Goal: Transaction & Acquisition: Purchase product/service

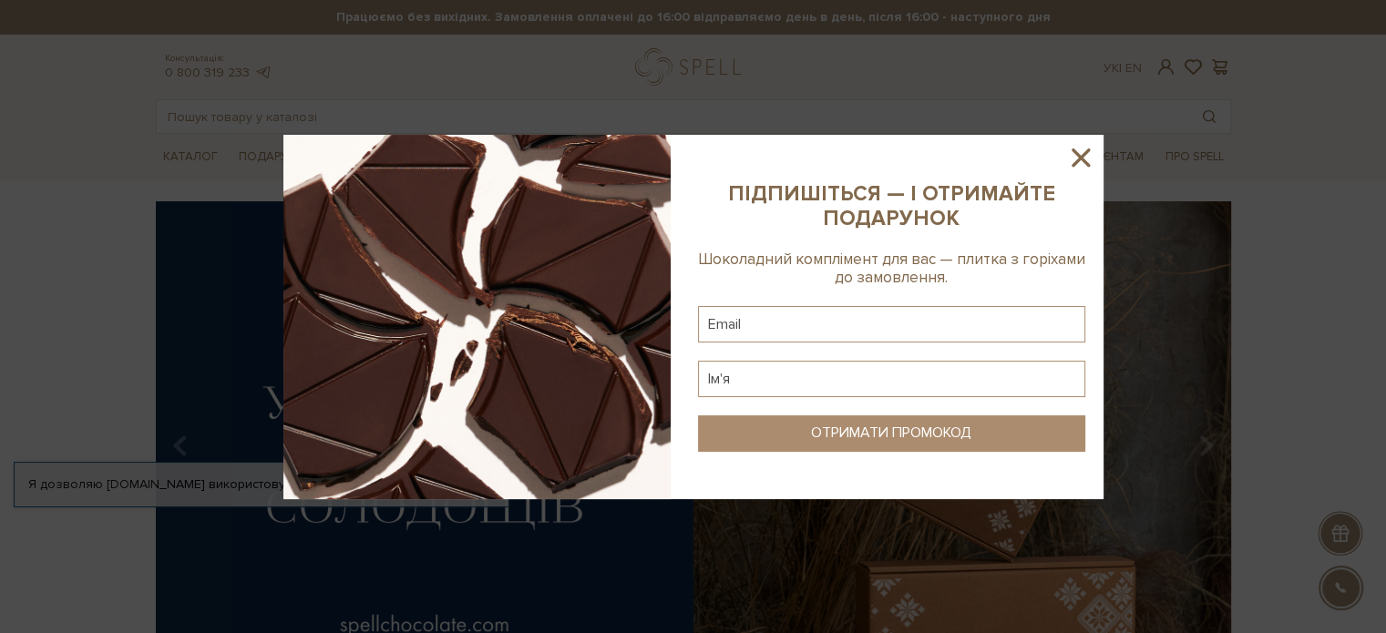
click at [1080, 150] on icon at bounding box center [1080, 157] width 31 height 31
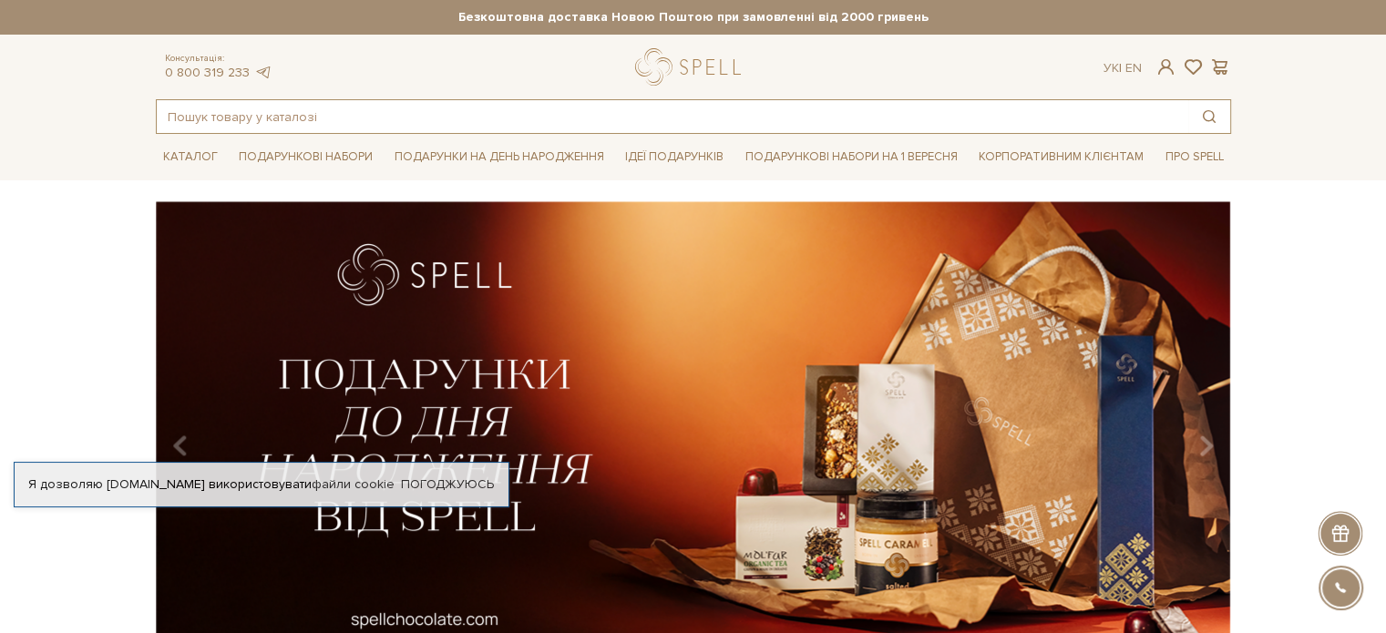
click at [308, 112] on input "text" at bounding box center [672, 116] width 1031 height 33
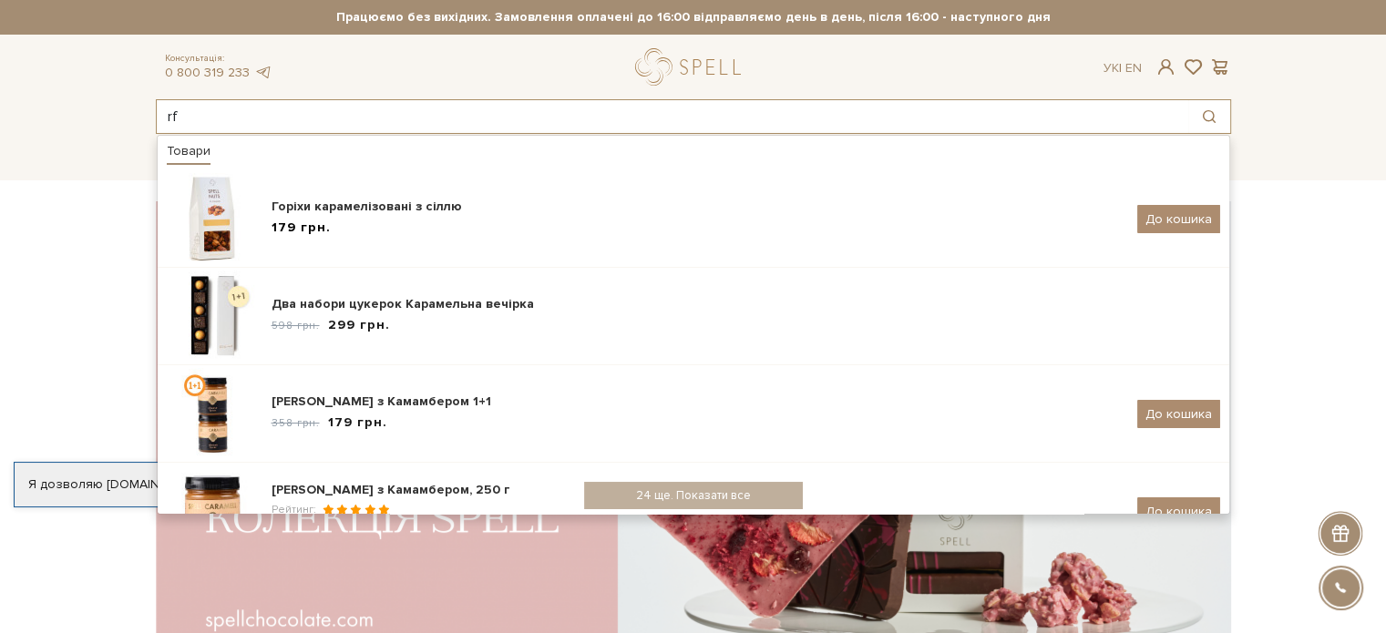
type input "r"
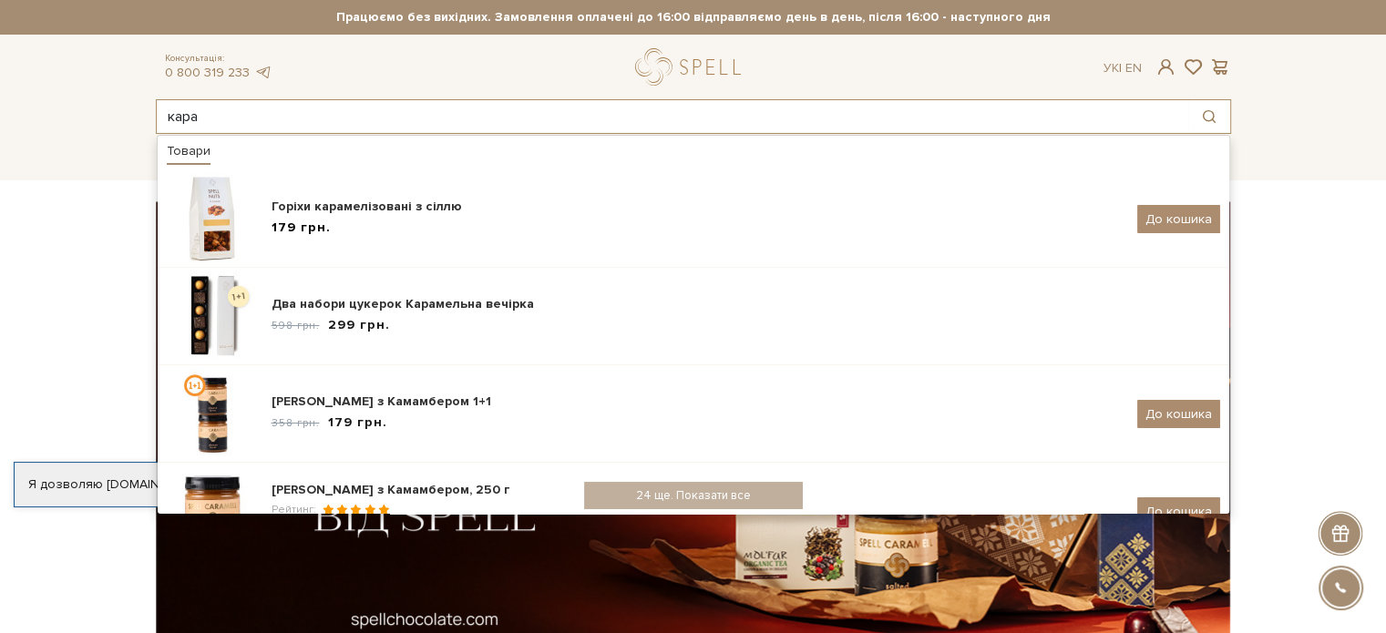
type input "кара"
click at [514, 65] on div "Консультація: 0 800 319 233 Ук | En |" at bounding box center [693, 66] width 1097 height 37
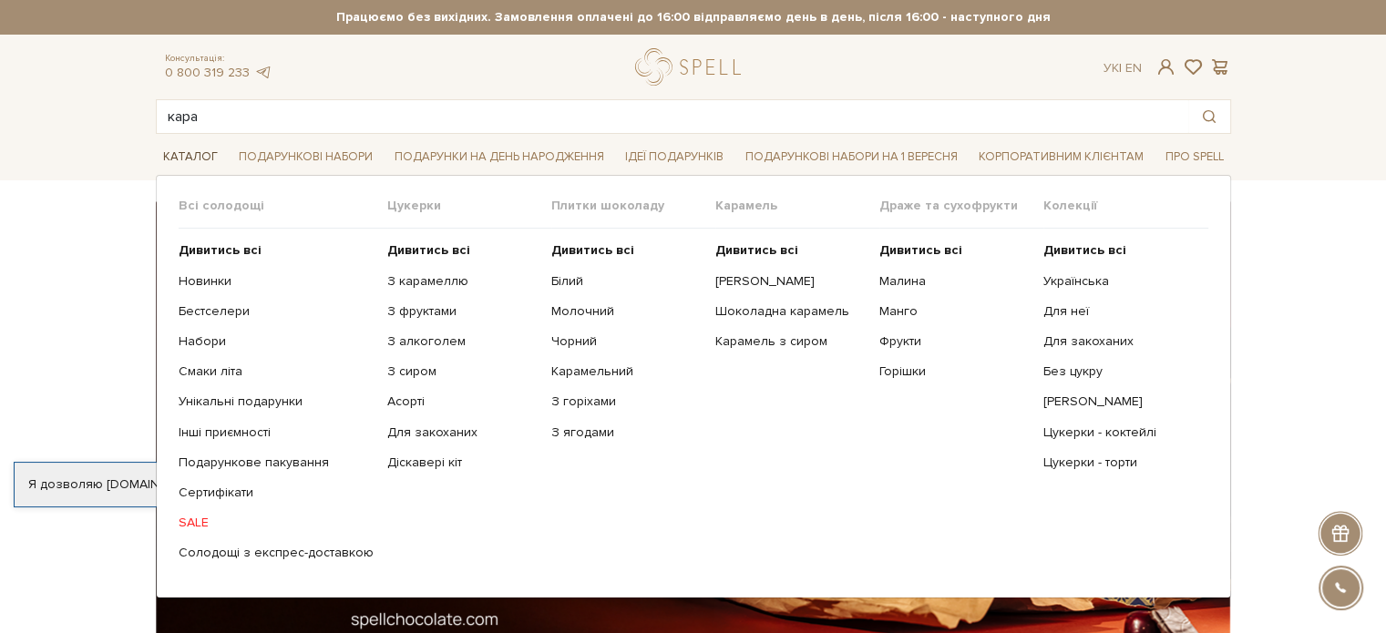
click at [195, 157] on link "Каталог" at bounding box center [190, 157] width 69 height 28
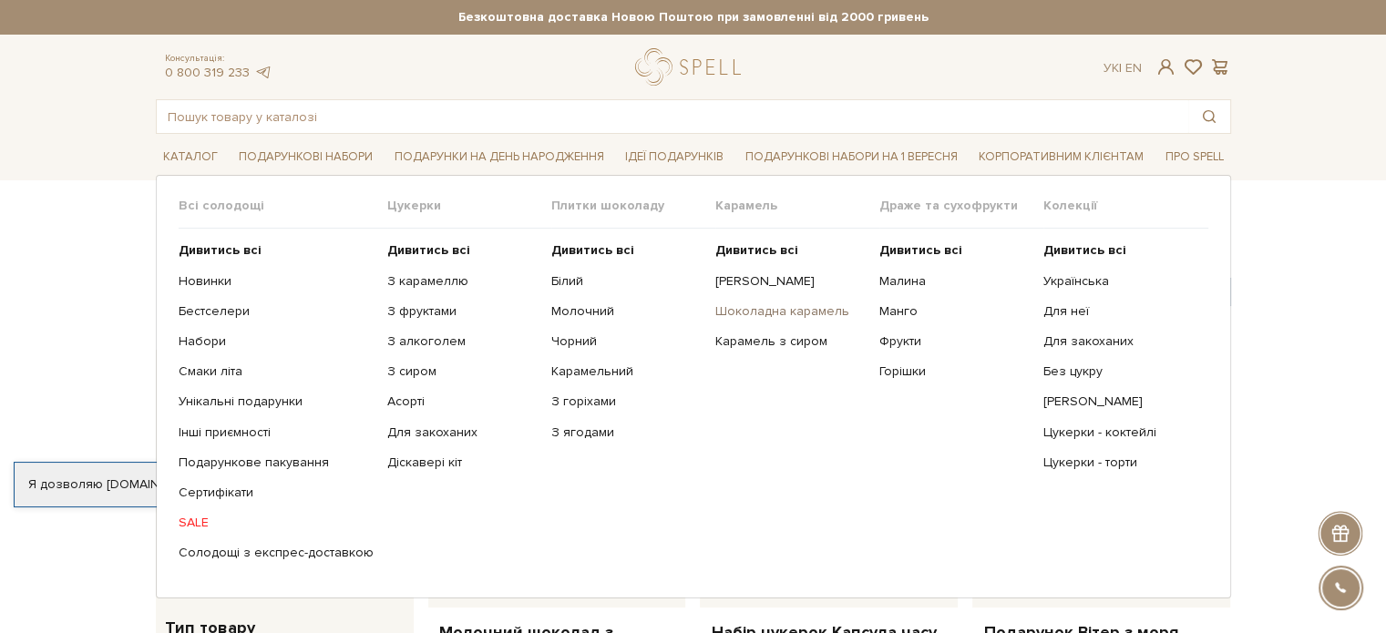
click at [773, 309] on link "Шоколадна карамель" at bounding box center [790, 311] width 150 height 16
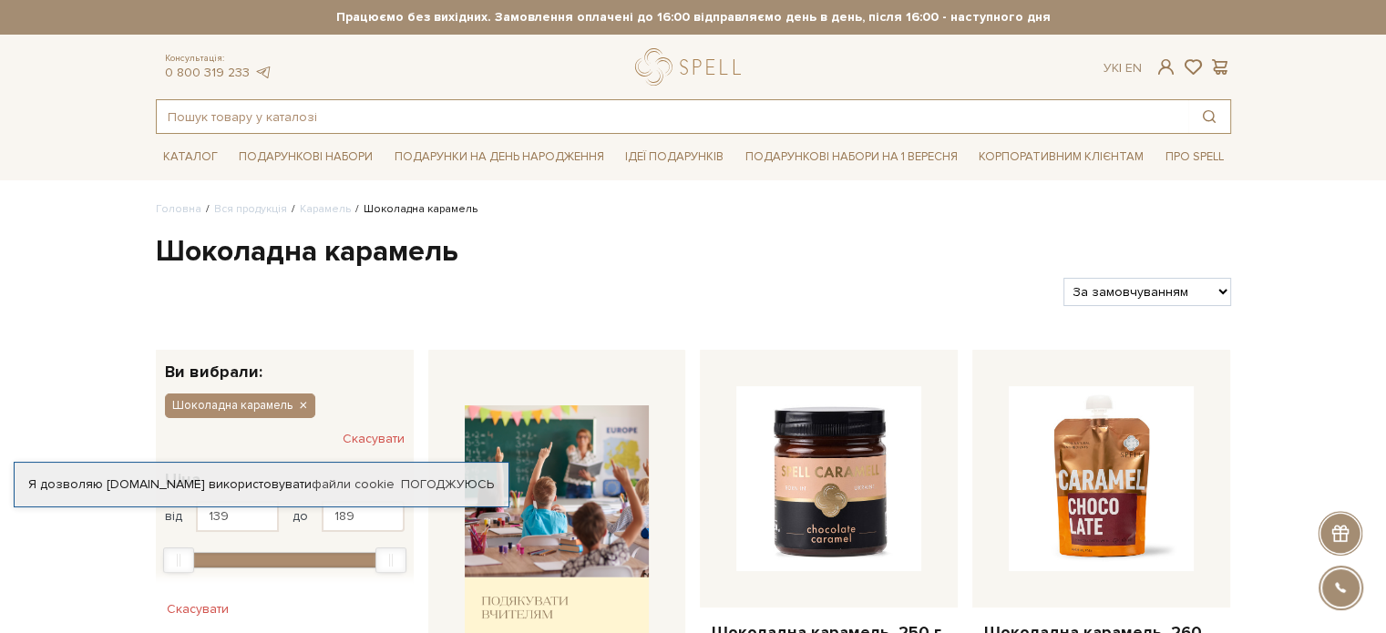
click at [271, 118] on input "text" at bounding box center [672, 116] width 1031 height 33
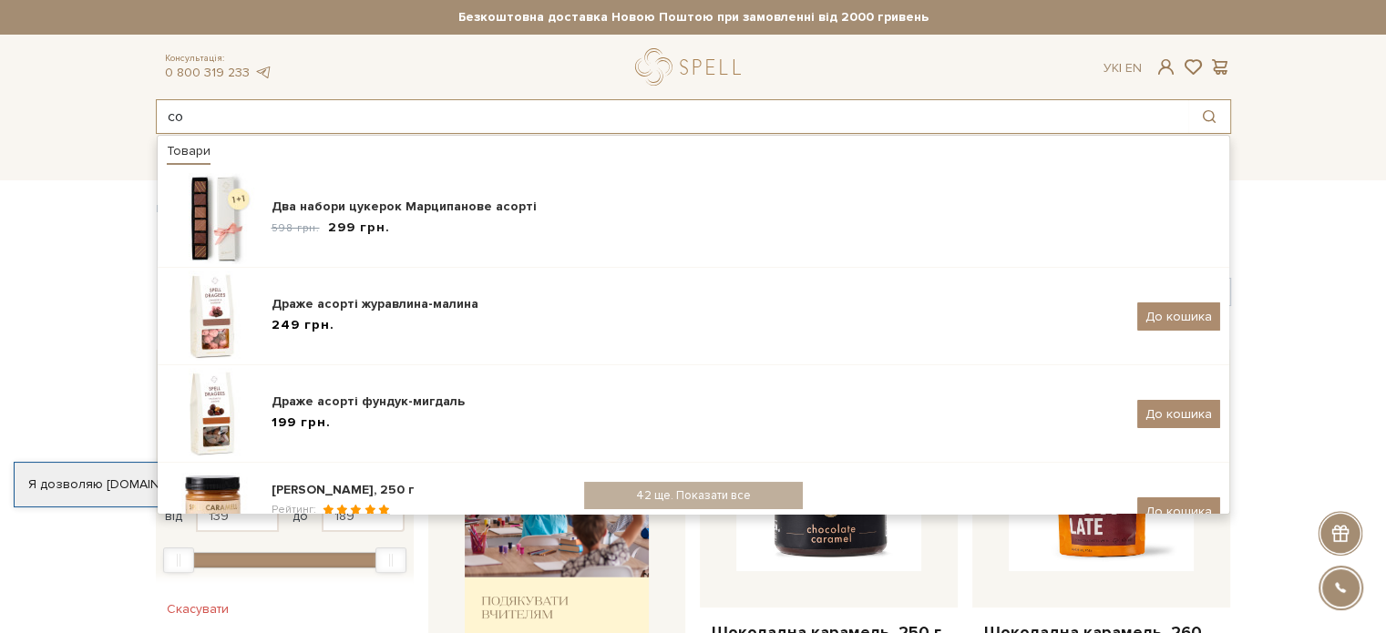
type input "с"
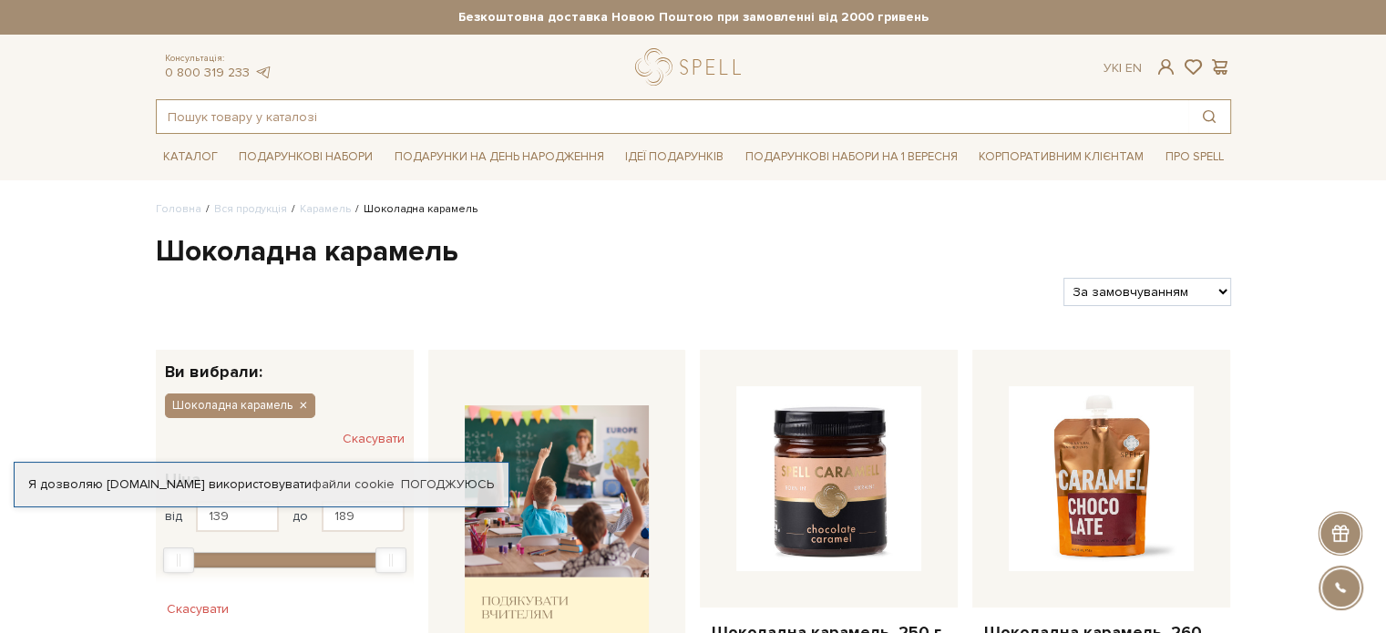
click at [277, 117] on input "text" at bounding box center [672, 116] width 1031 height 33
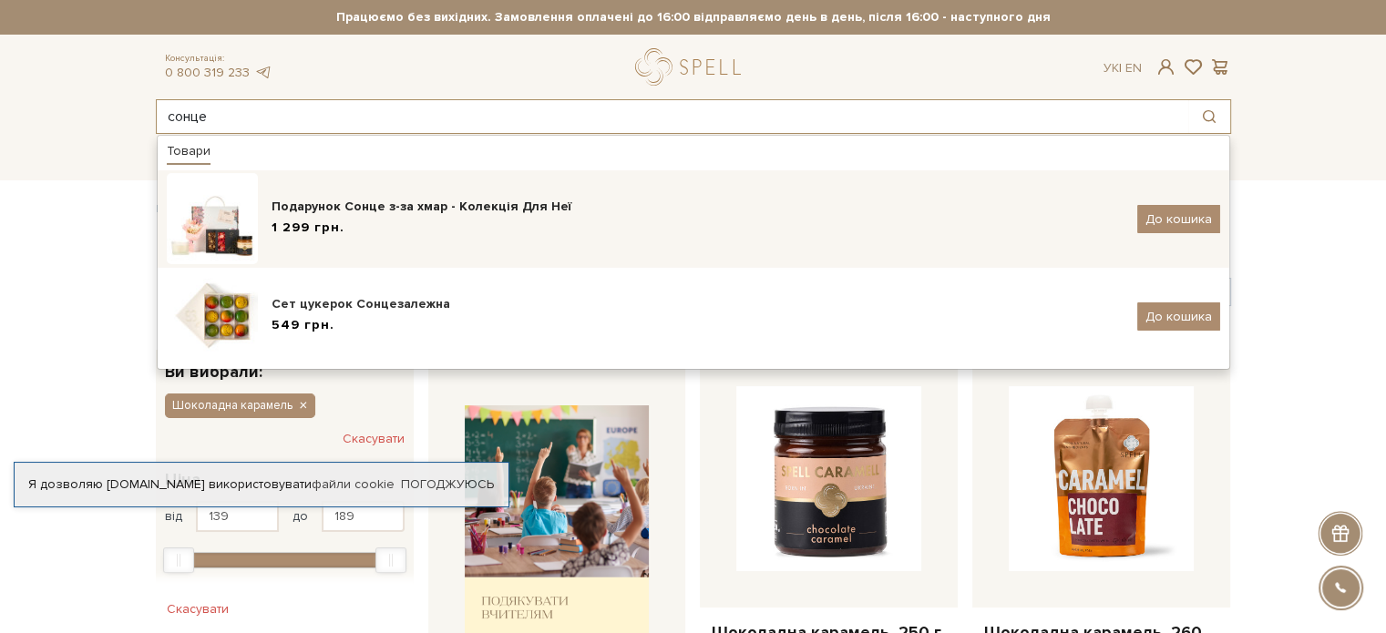
type input "сонце"
click at [306, 215] on div "Подарунок Сонце з-за хмар - Колекція Для Неї" at bounding box center [697, 207] width 852 height 18
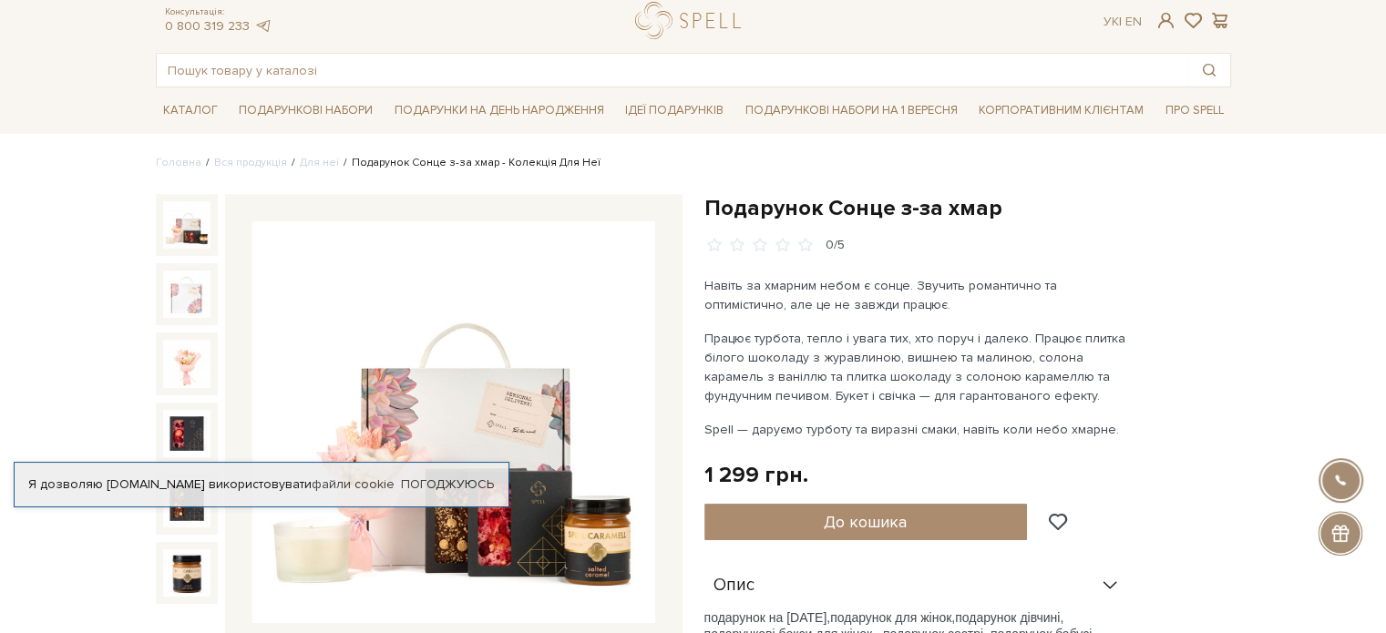
scroll to position [91, 0]
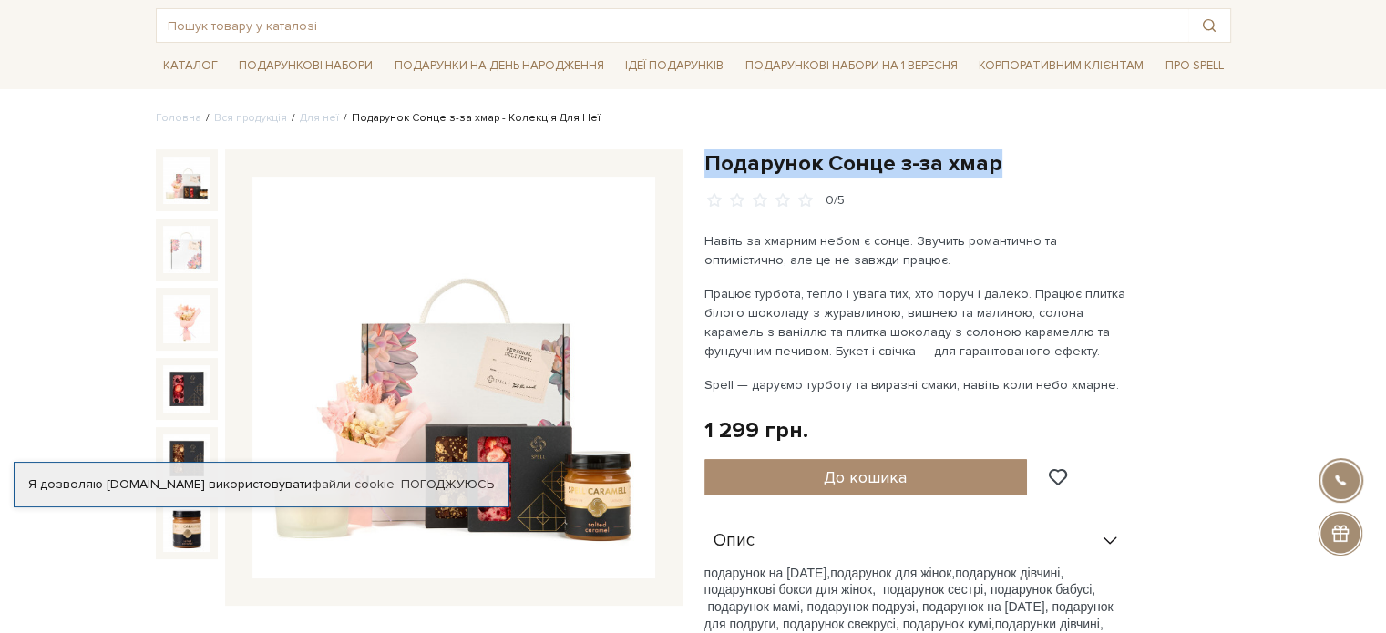
drag, startPoint x: 1019, startPoint y: 163, endPoint x: 703, endPoint y: 162, distance: 315.2
click at [704, 162] on h1 "Подарунок Сонце з-за хмар" at bounding box center [967, 163] width 527 height 28
copy h1 "Подарунок Сонце з-за хмар"
